Goal: Transaction & Acquisition: Purchase product/service

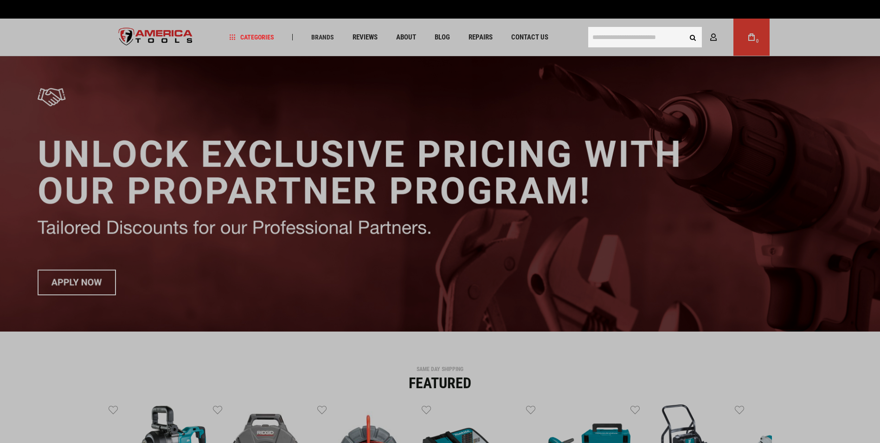
click at [607, 31] on input "text" at bounding box center [646, 37] width 114 height 20
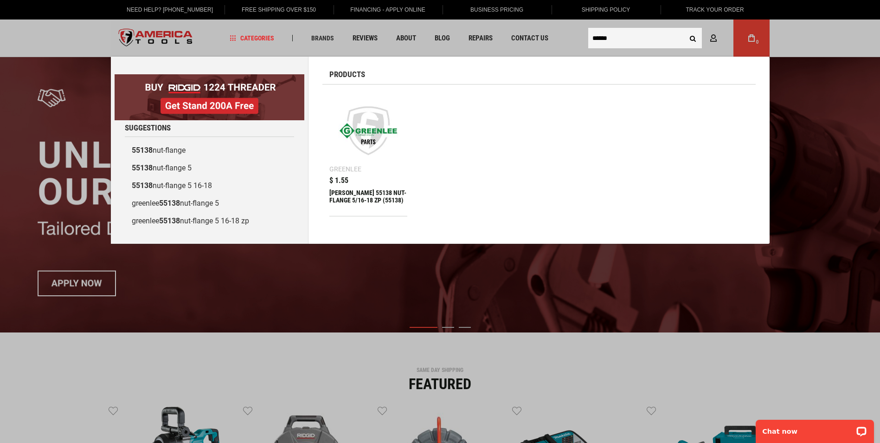
type input "******"
click at [685, 29] on button "Search" at bounding box center [694, 38] width 18 height 18
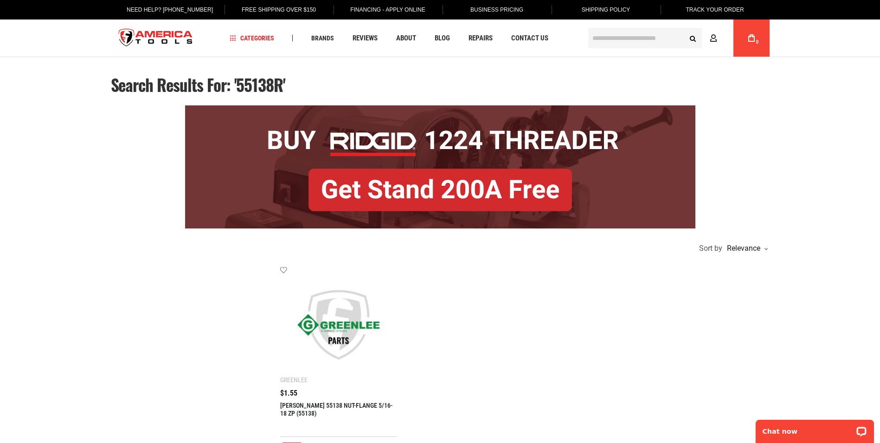
click at [345, 315] on img at bounding box center [339, 324] width 99 height 99
